Goal: Book appointment/travel/reservation

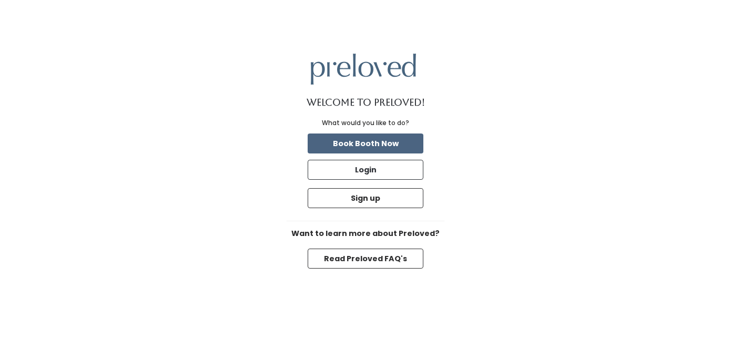
click at [393, 141] on button "Book Booth Now" at bounding box center [366, 144] width 116 height 20
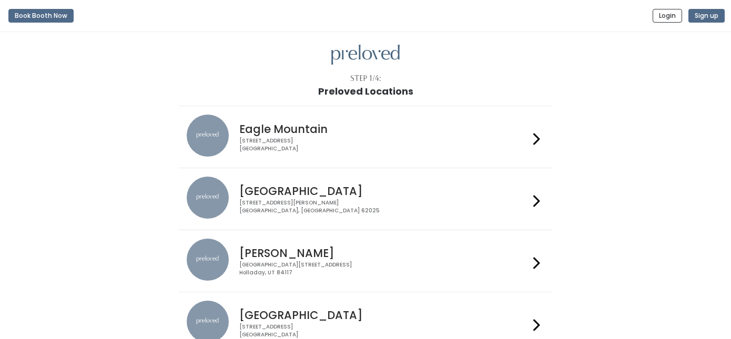
click at [342, 206] on div "[STREET_ADDRESS][PERSON_NAME]" at bounding box center [383, 206] width 289 height 15
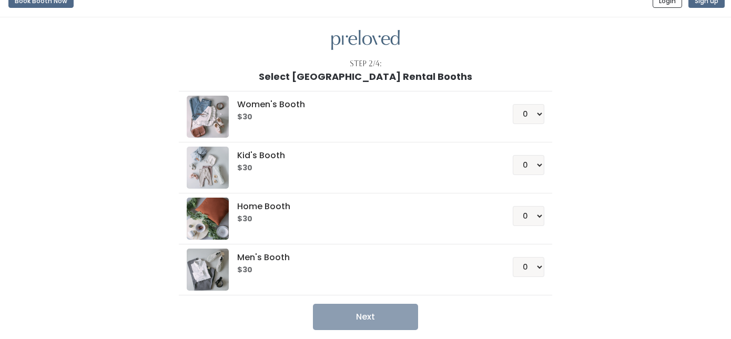
scroll to position [18, 0]
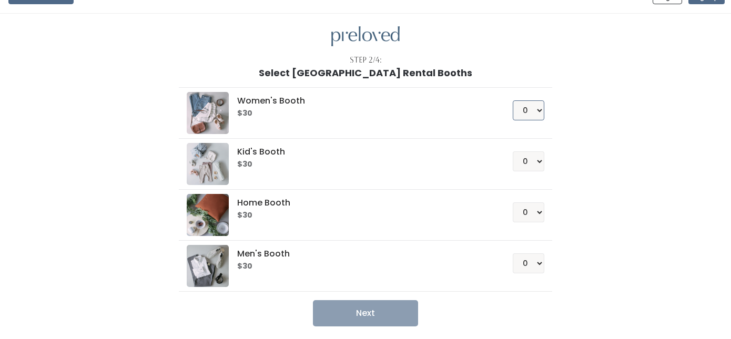
select select "1"
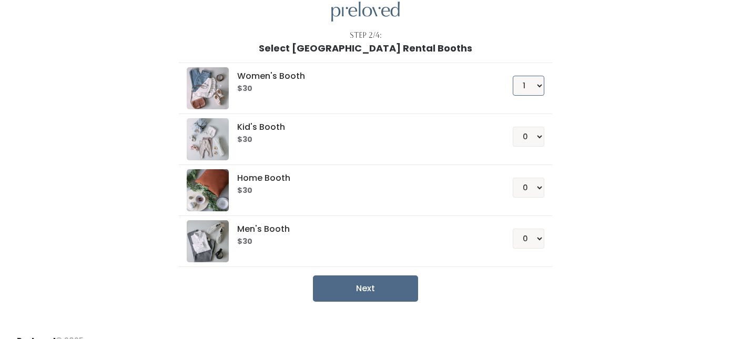
scroll to position [46, 0]
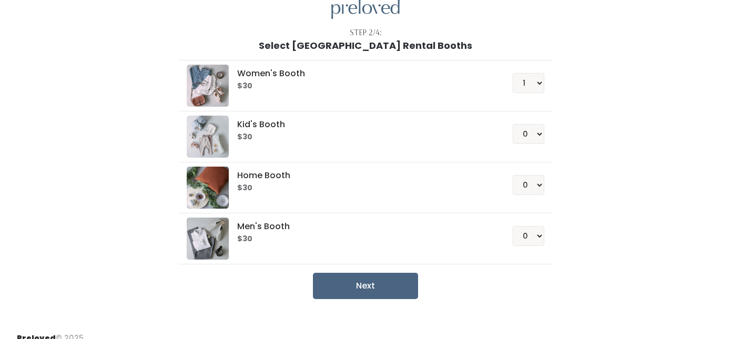
click at [387, 282] on button "Next" at bounding box center [365, 286] width 105 height 26
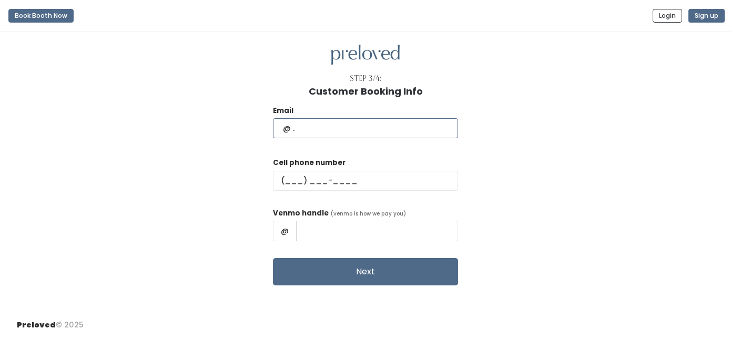
type input "christinefrisbee18@gmail.com"
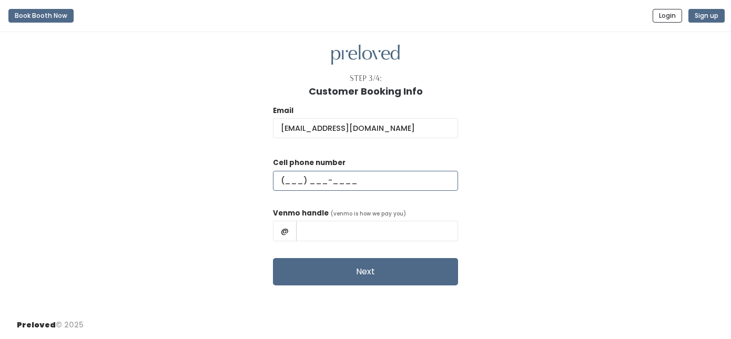
click at [319, 179] on input "text" at bounding box center [365, 181] width 185 height 20
type input "(618) 795-9489"
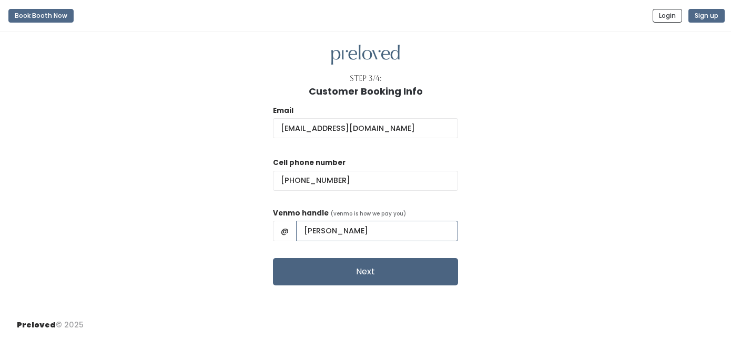
type input "christine_frisbee"
click at [342, 261] on button "Next" at bounding box center [365, 271] width 185 height 27
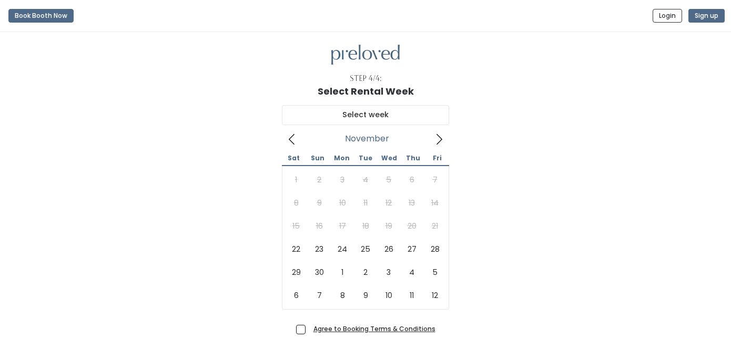
click at [437, 140] on icon at bounding box center [439, 140] width 12 height 12
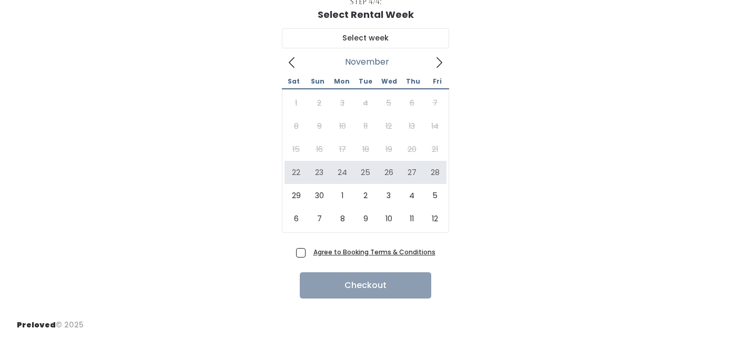
scroll to position [76, 0]
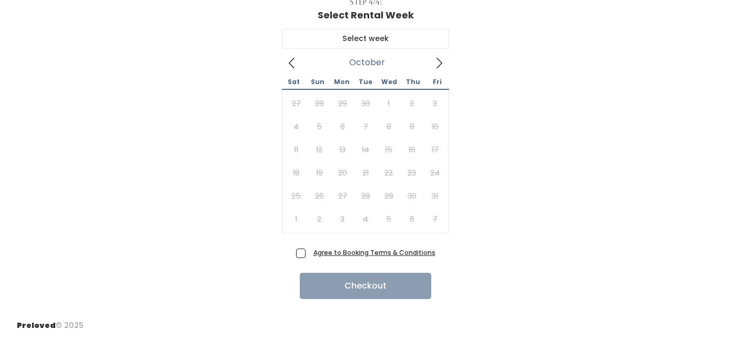
click at [298, 63] on span at bounding box center [292, 62] width 20 height 17
click at [302, 67] on div "[DATE]" at bounding box center [365, 62] width 167 height 17
click at [295, 65] on icon at bounding box center [292, 63] width 12 height 12
click at [291, 64] on icon at bounding box center [292, 63] width 12 height 12
